Goal: Task Accomplishment & Management: Use online tool/utility

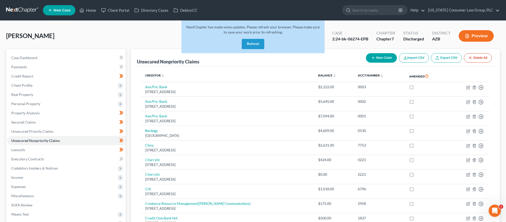
click at [255, 45] on button "Refresh" at bounding box center [253, 44] width 23 height 10
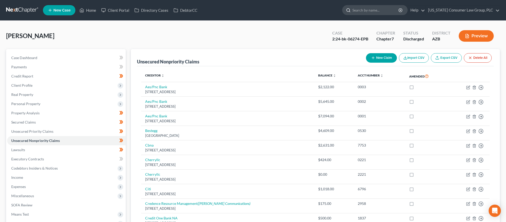
click at [384, 12] on input "search" at bounding box center [376, 9] width 47 height 9
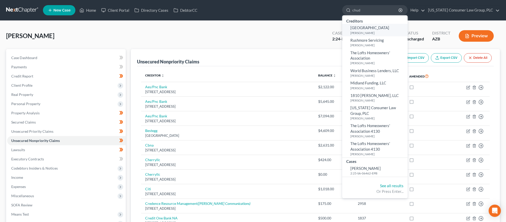
type input "chud"
click at [378, 32] on small "Chudkosky, Michael" at bounding box center [379, 33] width 56 height 4
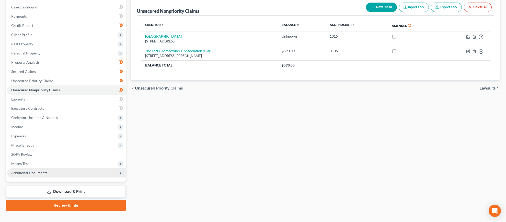
scroll to position [59, 0]
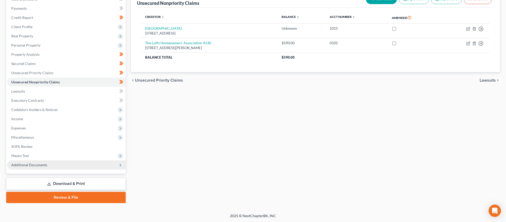
click at [33, 164] on span "Additional Documents" at bounding box center [29, 165] width 36 height 4
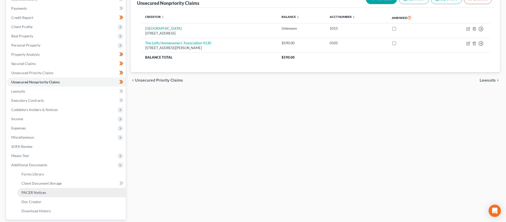
click at [32, 190] on link "PACER Notices" at bounding box center [71, 192] width 108 height 9
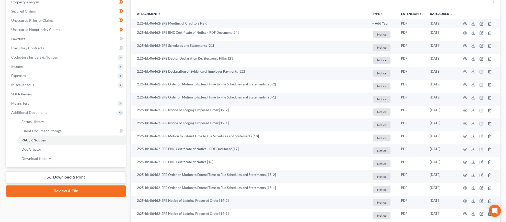
scroll to position [110, 0]
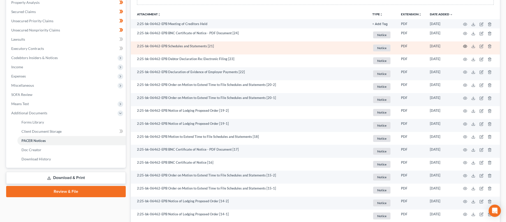
click at [467, 46] on icon "button" at bounding box center [466, 46] width 4 height 3
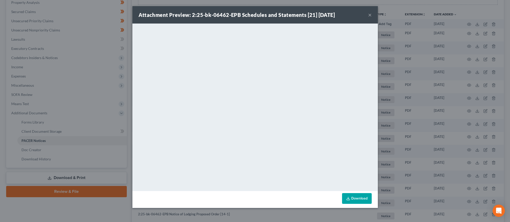
click at [369, 14] on button "×" at bounding box center [370, 15] width 4 height 6
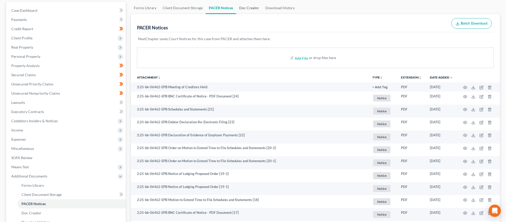
scroll to position [0, 0]
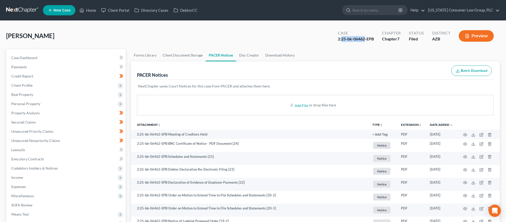
drag, startPoint x: 342, startPoint y: 39, endPoint x: 366, endPoint y: 38, distance: 23.5
click at [366, 38] on div "2:25-bk-06462-EPB" at bounding box center [356, 39] width 36 height 6
copy div "25-bk-06462"
